Goal: Find contact information: Find contact information

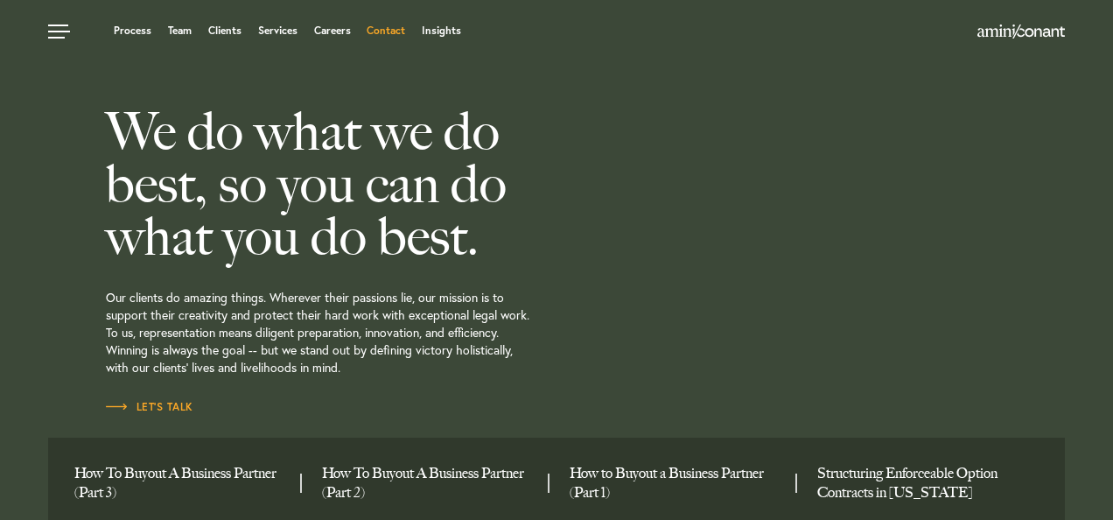
click at [390, 25] on link "Contact" at bounding box center [385, 30] width 38 height 10
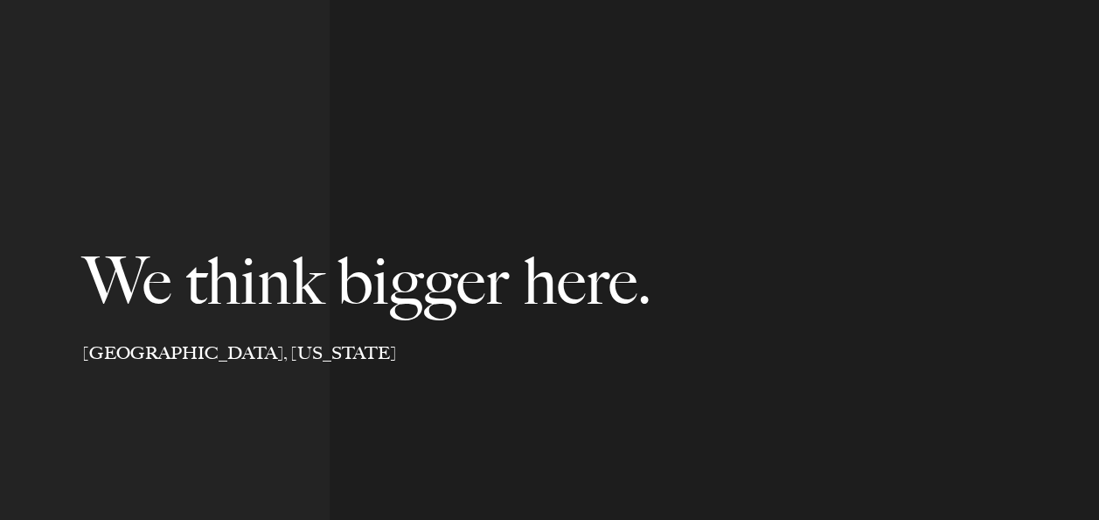
select select "Austin"
select select "Business and Civil Litigation"
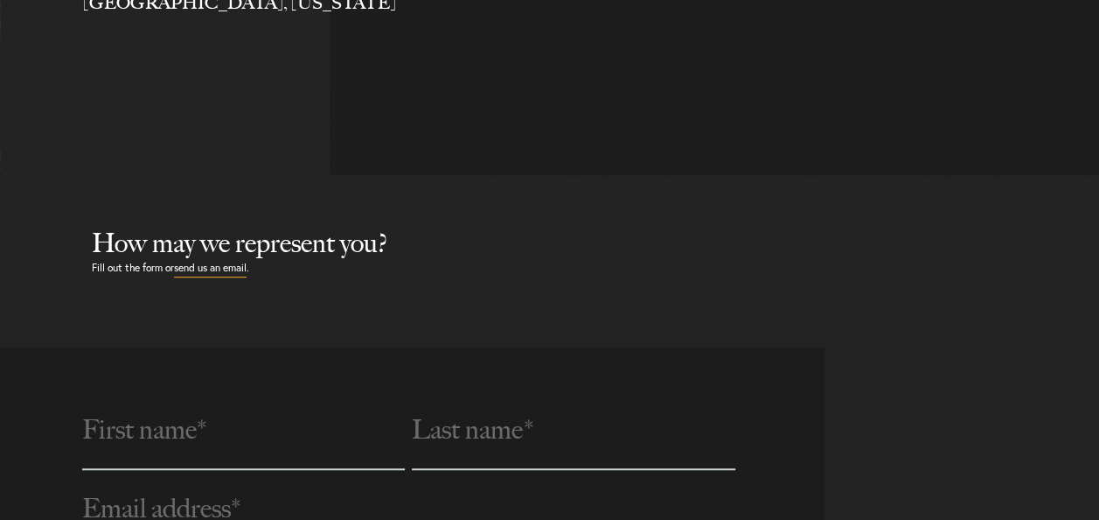
select select "Austin"
select select "Business and Civil Litigation"
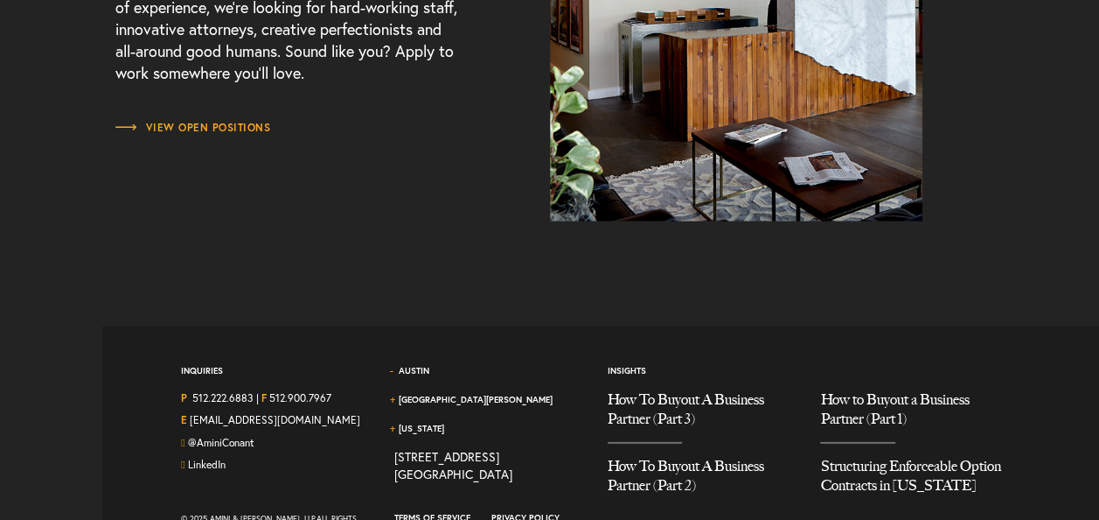
scroll to position [2490, 0]
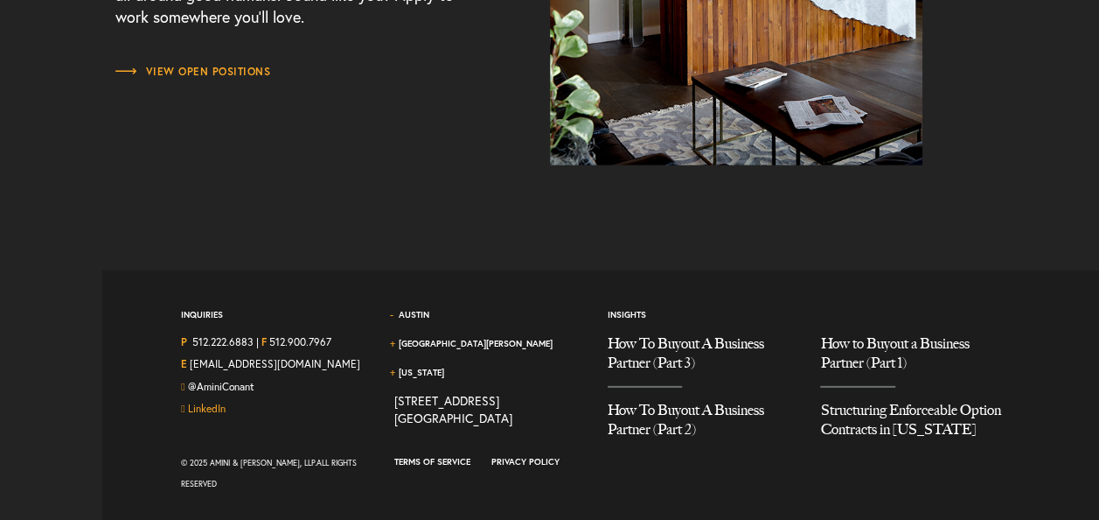
click at [201, 408] on link "LinkedIn" at bounding box center [207, 407] width 38 height 13
copy link "701"
drag, startPoint x: 485, startPoint y: 402, endPoint x: 460, endPoint y: 406, distance: 24.7
click at [460, 406] on div "[STREET_ADDRESS]" at bounding box center [453, 409] width 118 height 35
copy div "512.222.6883"
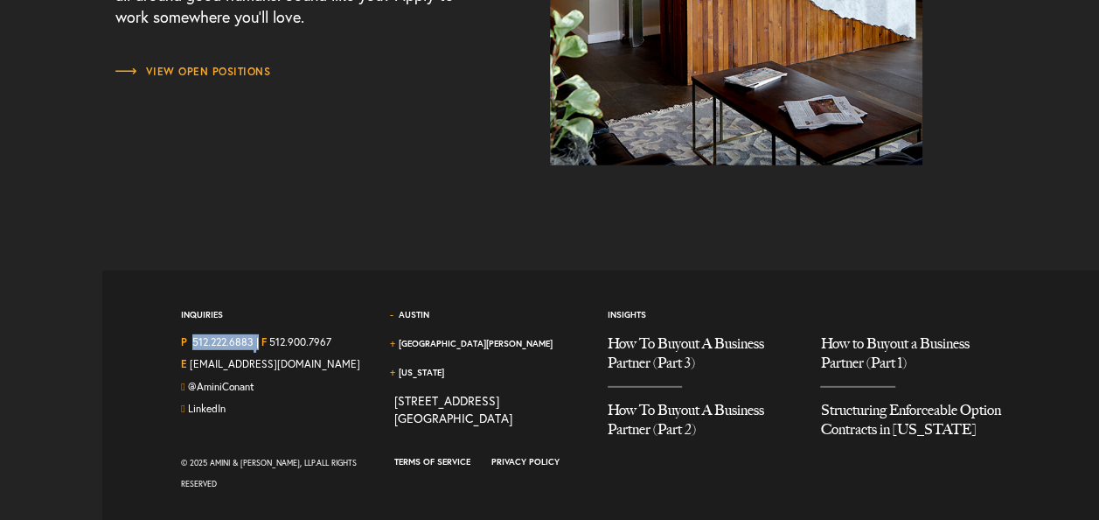
drag, startPoint x: 261, startPoint y: 341, endPoint x: 192, endPoint y: 342, distance: 69.1
click at [192, 342] on div "P 512.222.6883 | F 512.900.7967" at bounding box center [274, 345] width 187 height 23
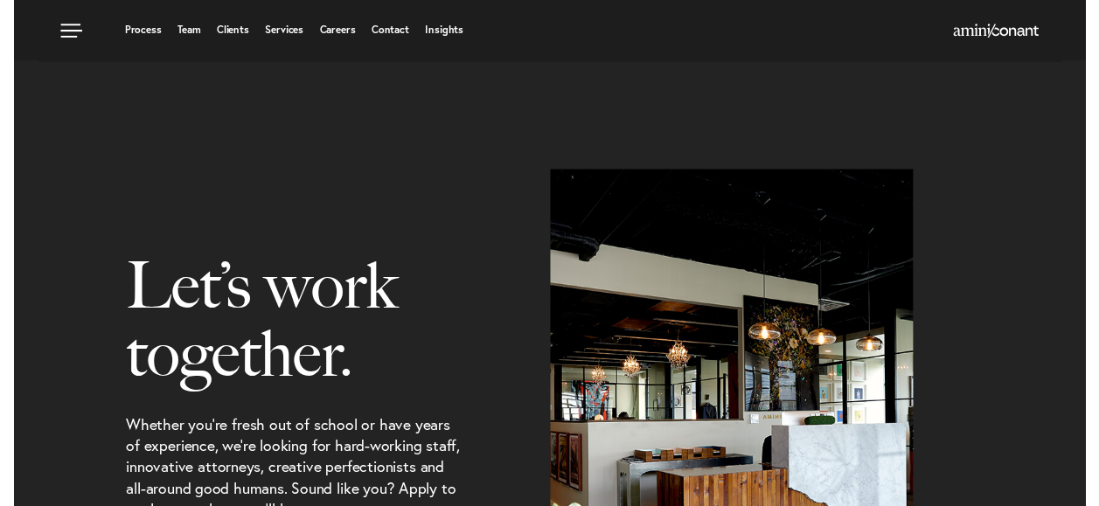
scroll to position [1878, 0]
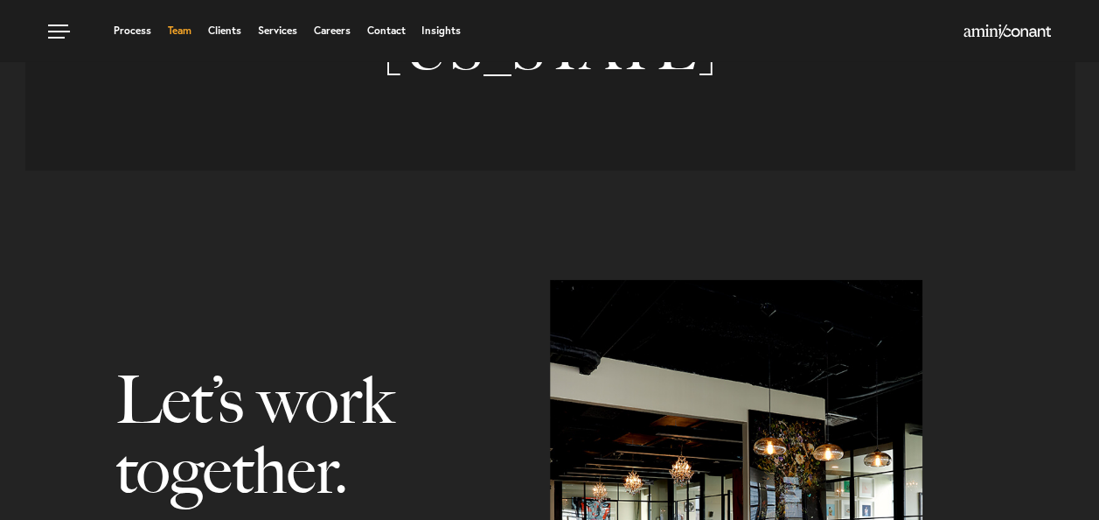
click at [173, 27] on link "Team" at bounding box center [180, 30] width 24 height 10
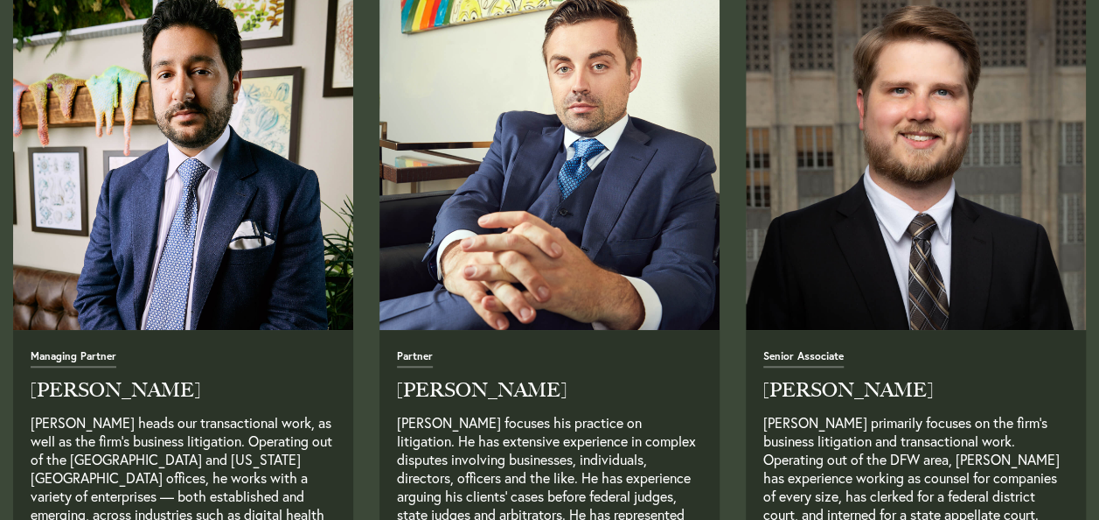
scroll to position [787, 0]
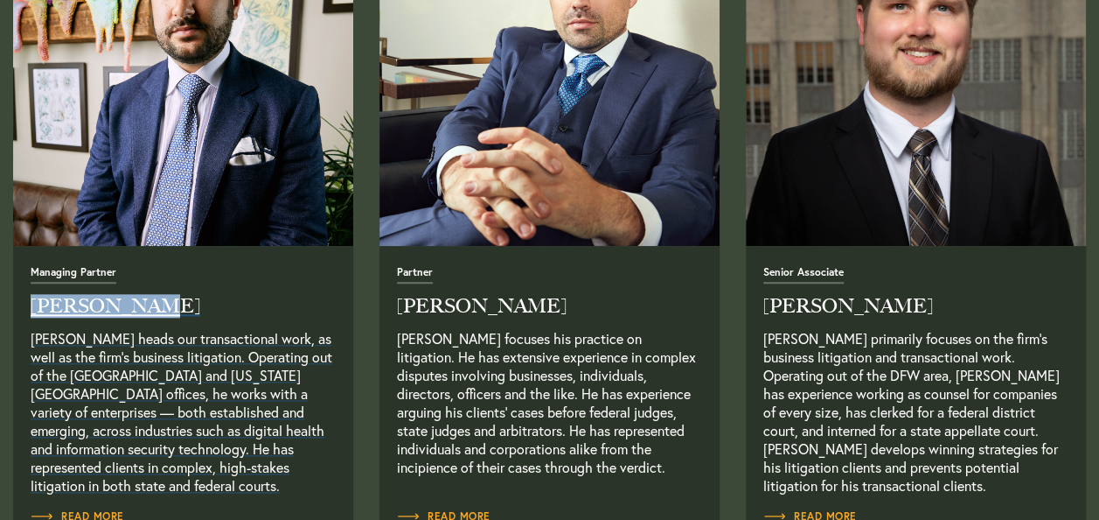
copy h2 "Neema Amini"
drag, startPoint x: 18, startPoint y: 298, endPoint x: 140, endPoint y: 306, distance: 121.8
click at [140, 306] on div "Managing Partner Neema Amini Neema Amini heads our transactional work, as well …" at bounding box center [183, 396] width 340 height 301
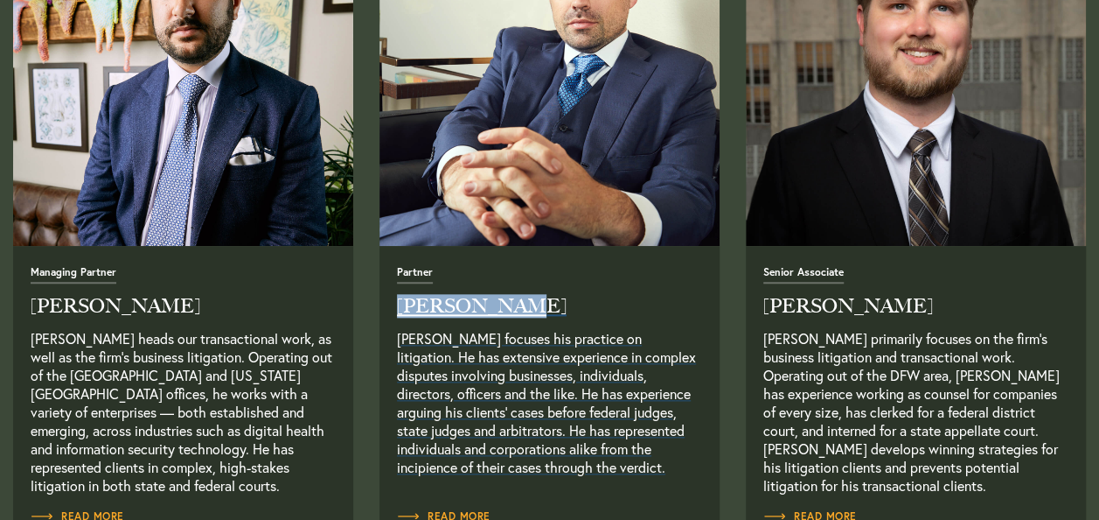
copy h2 "Alex Conant"
drag, startPoint x: 391, startPoint y: 304, endPoint x: 507, endPoint y: 302, distance: 116.3
click at [507, 302] on div "Partner Alex Conant Alex Conant focuses his practice on litigation. He has exte…" at bounding box center [550, 396] width 340 height 301
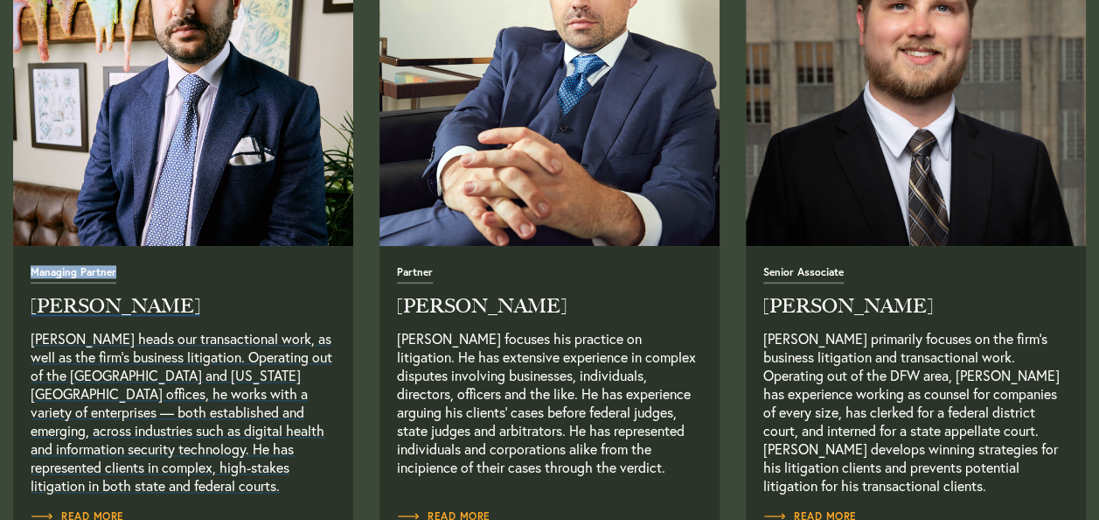
copy span "Managing Partner"
drag, startPoint x: 24, startPoint y: 269, endPoint x: 115, endPoint y: 276, distance: 90.3
click at [115, 276] on div "Managing Partner Neema Amini Neema Amini heads our transactional work, as well …" at bounding box center [183, 396] width 340 height 301
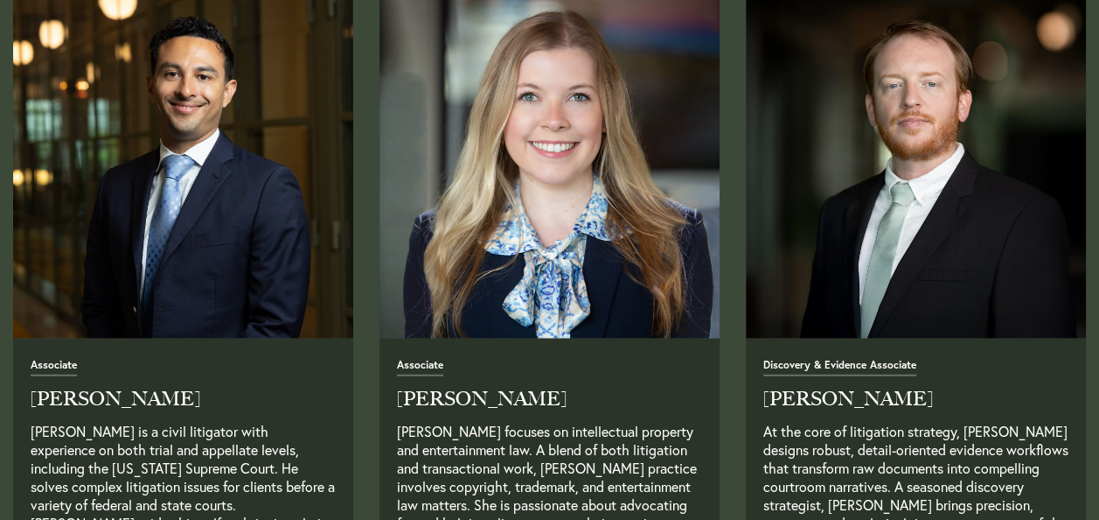
scroll to position [2187, 0]
